Goal: Transaction & Acquisition: Obtain resource

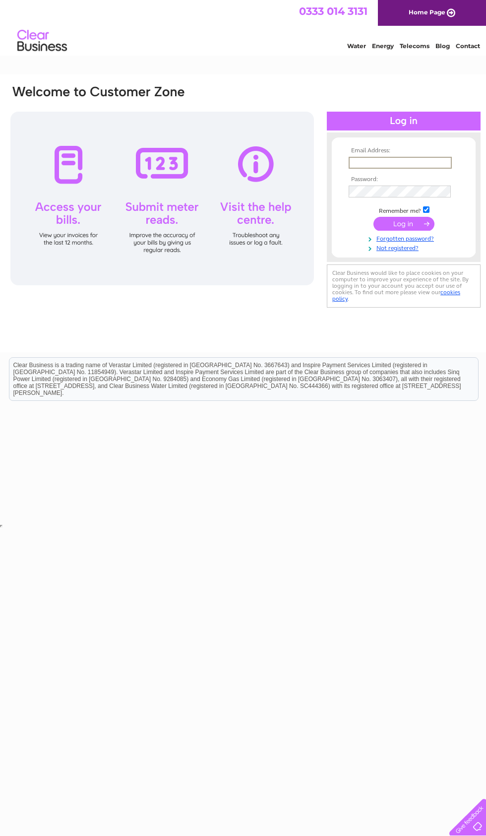
type input "highlandpremierpods@gmail.com"
click at [404, 224] on input "submit" at bounding box center [404, 224] width 61 height 14
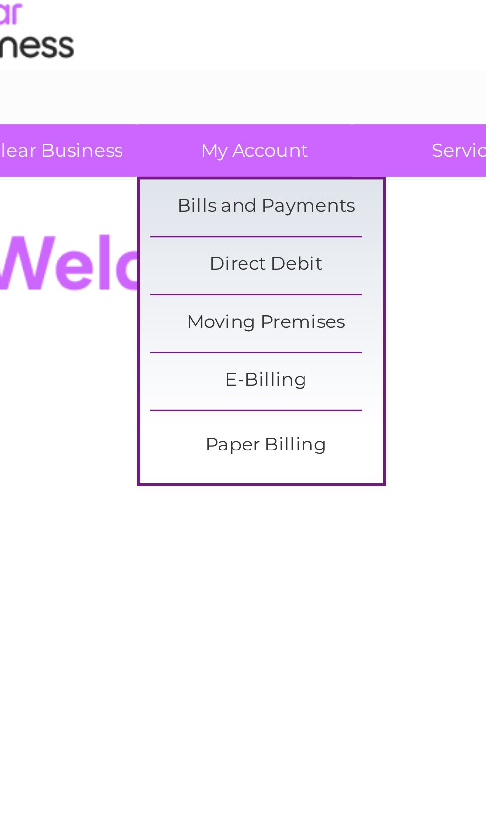
click at [111, 94] on link "Bills and Payments" at bounding box center [135, 104] width 82 height 20
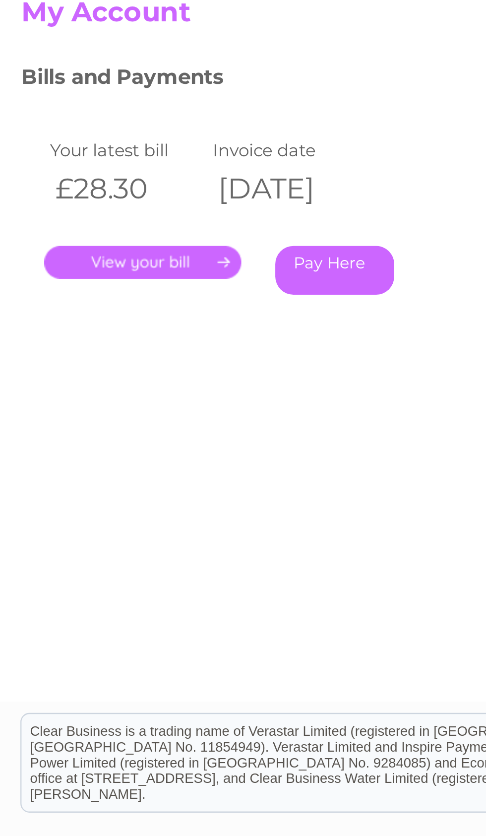
click at [82, 223] on link "." at bounding box center [62, 230] width 86 height 14
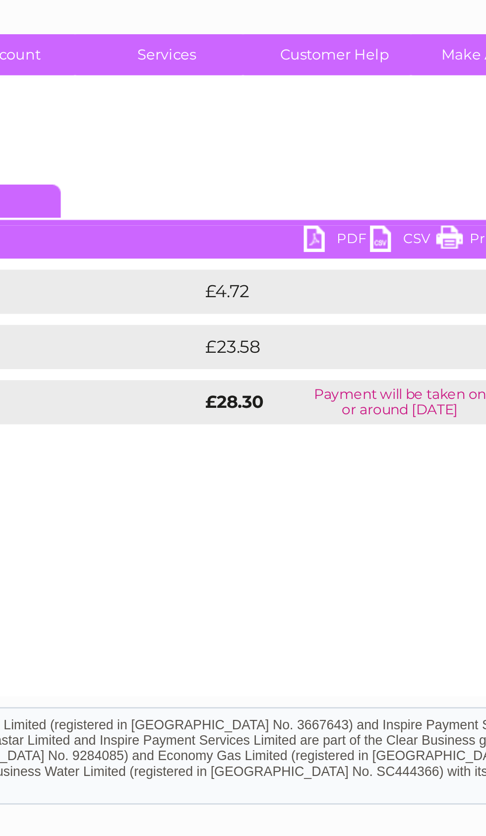
click at [268, 160] on link "PDF" at bounding box center [283, 167] width 30 height 14
